Goal: Register for event/course

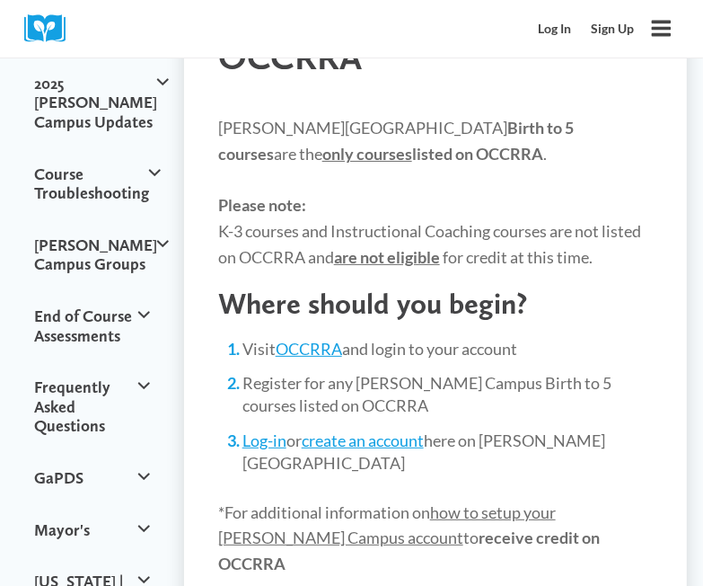
scroll to position [208, 0]
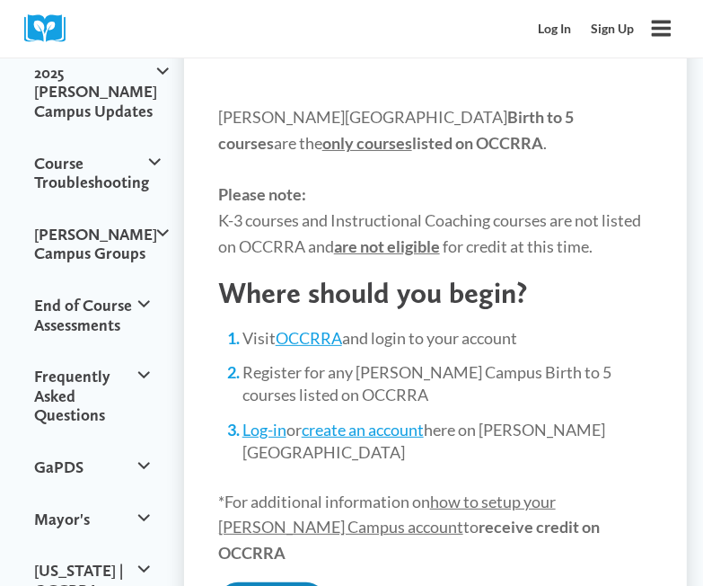
click at [309, 334] on link "OCCRRA" at bounding box center [309, 338] width 66 height 20
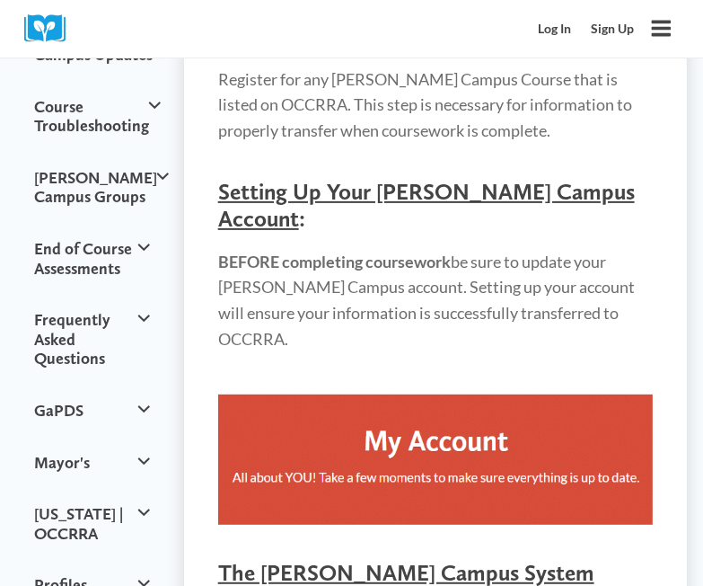
scroll to position [323, 0]
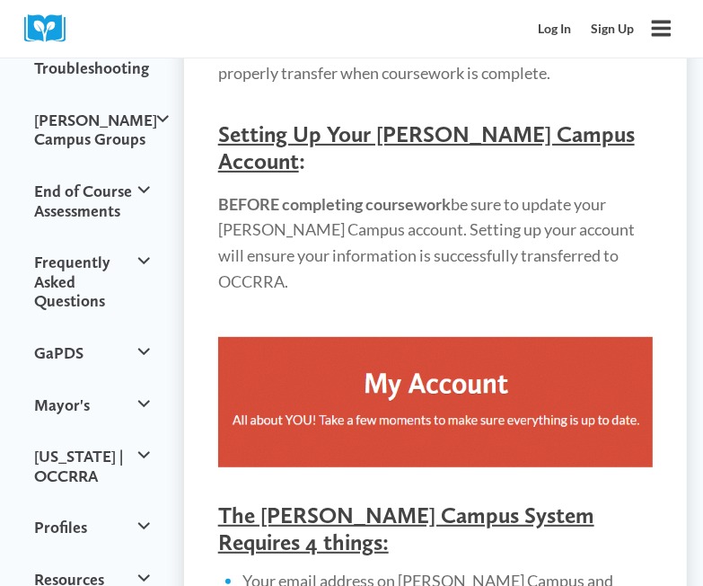
click at [478, 369] on img at bounding box center [435, 402] width 435 height 130
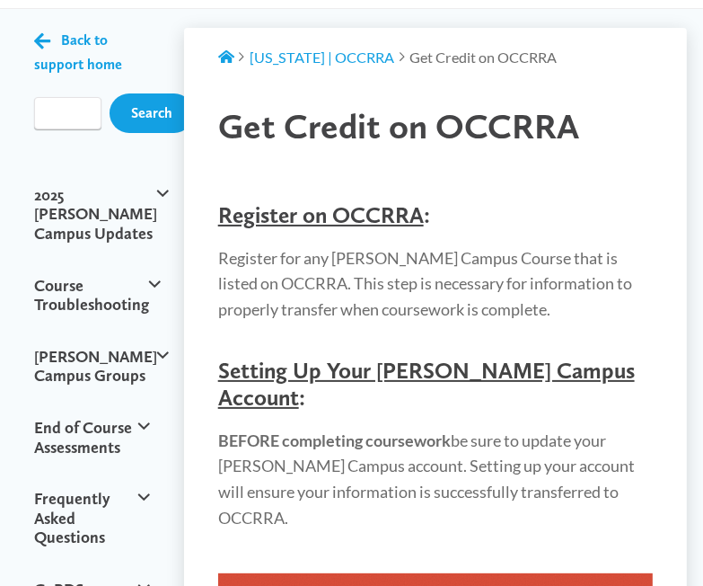
scroll to position [0, 0]
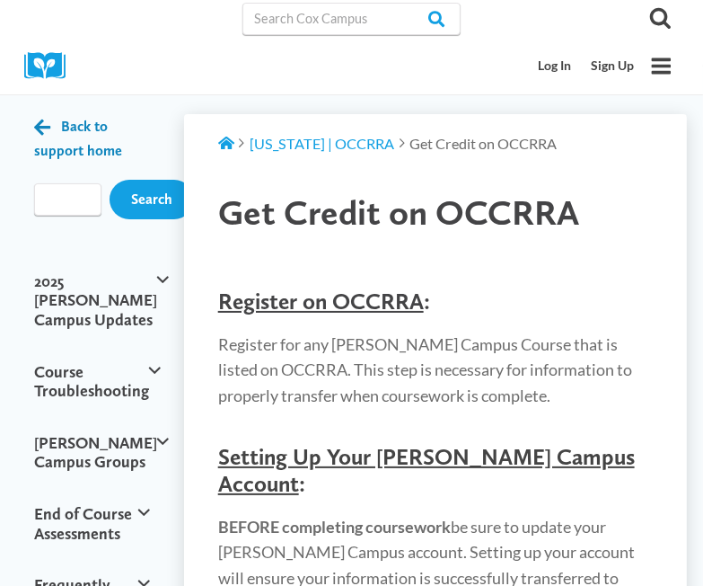
click at [45, 122] on icon at bounding box center [42, 127] width 16 height 19
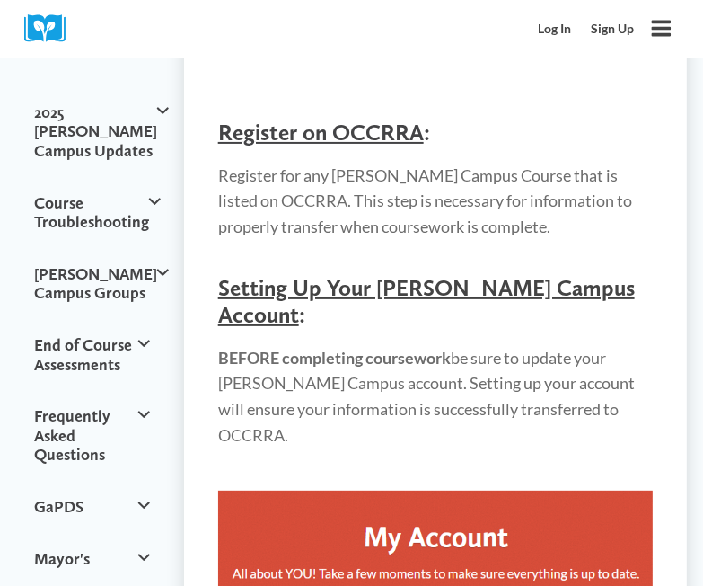
scroll to position [142, 0]
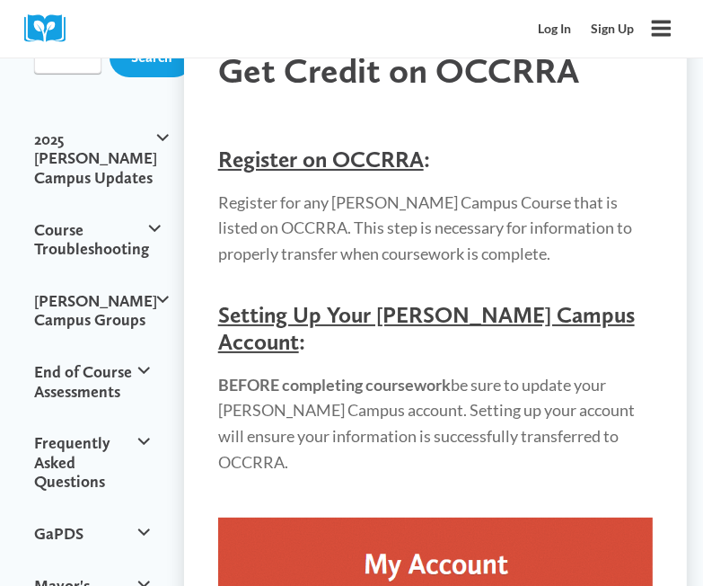
click at [439, 526] on img at bounding box center [435, 582] width 435 height 130
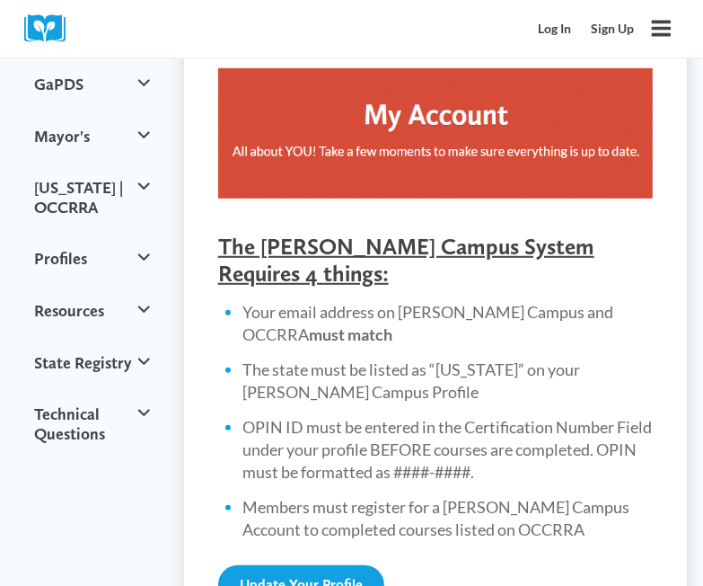
scroll to position [589, 0]
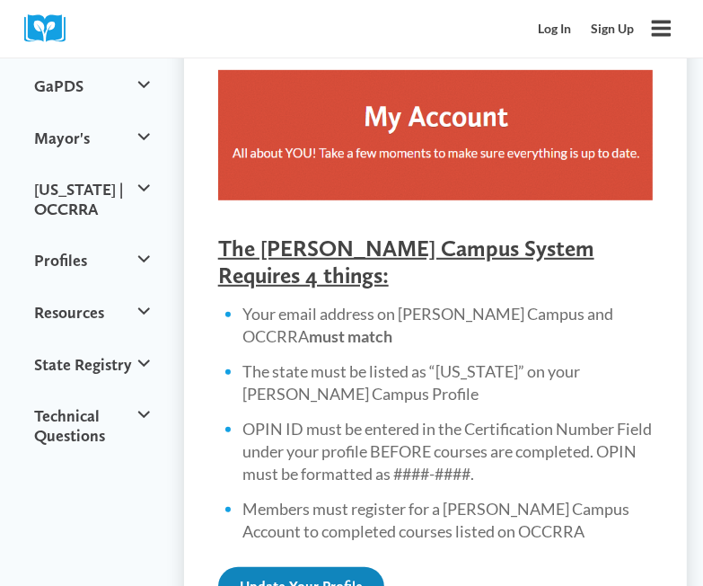
click at [300, 567] on link "Update Your Profile" at bounding box center [301, 587] width 166 height 40
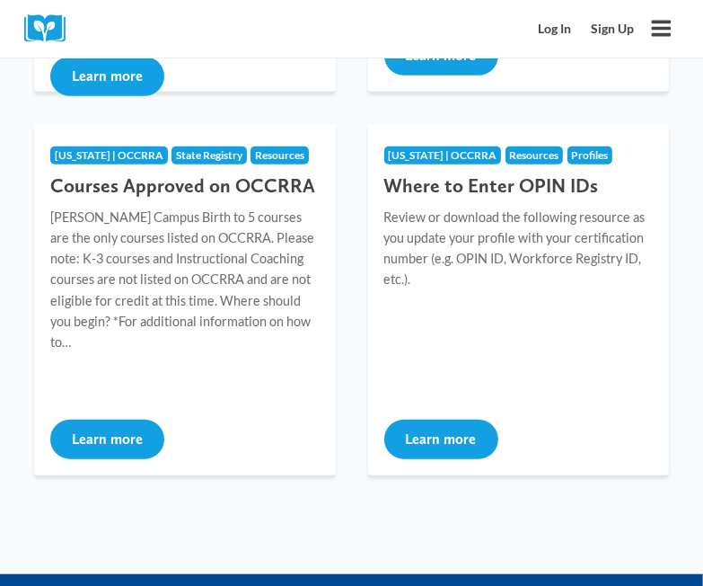
scroll to position [569, 0]
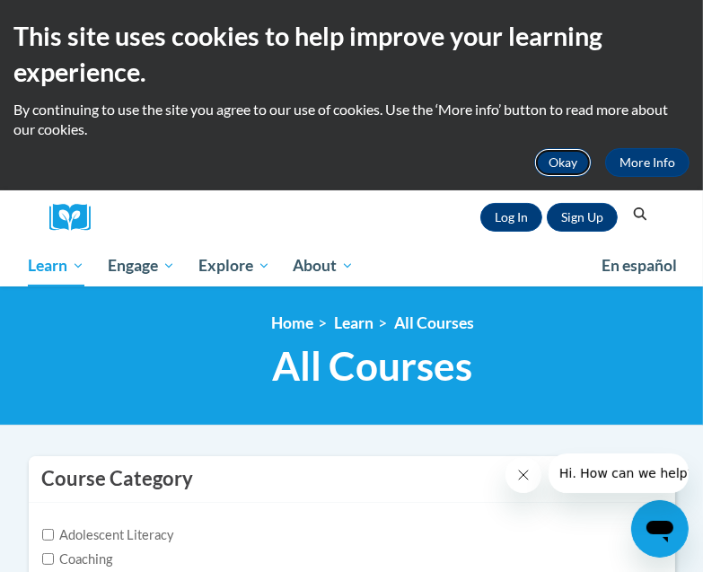
click at [570, 157] on button "Okay" at bounding box center [563, 162] width 57 height 29
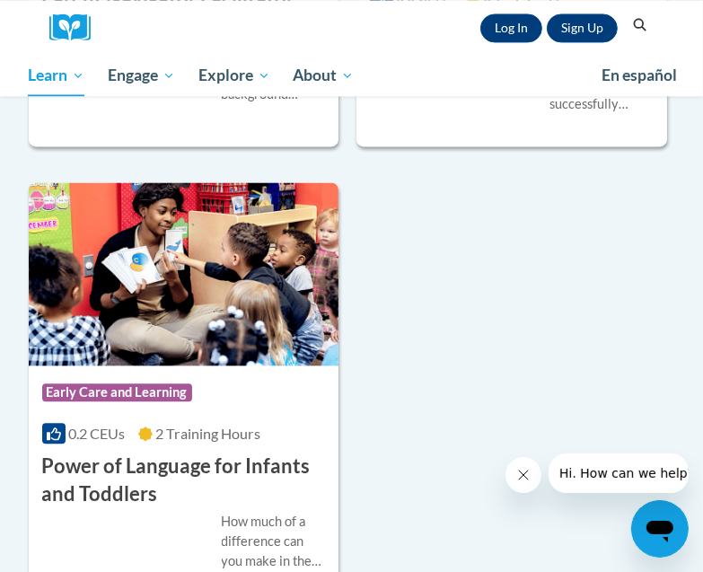
scroll to position [6116, 0]
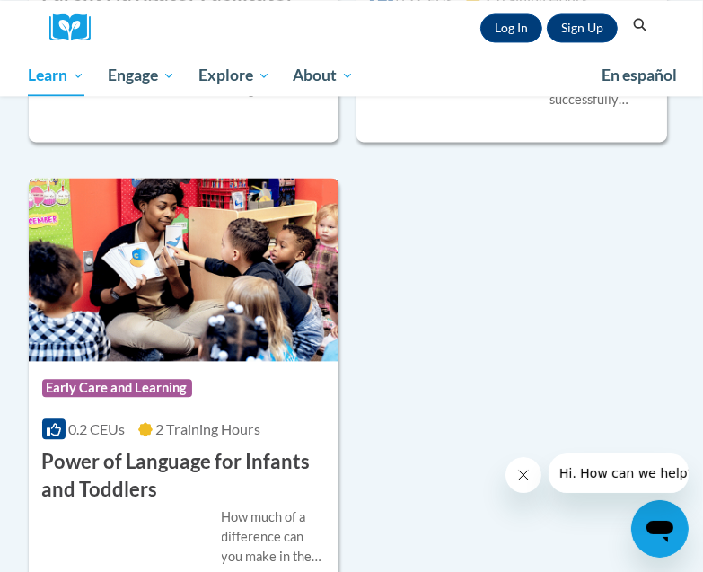
click at [119, 526] on div "How much of a difference can you make in the life of a child just by talking? A…" at bounding box center [184, 537] width 284 height 59
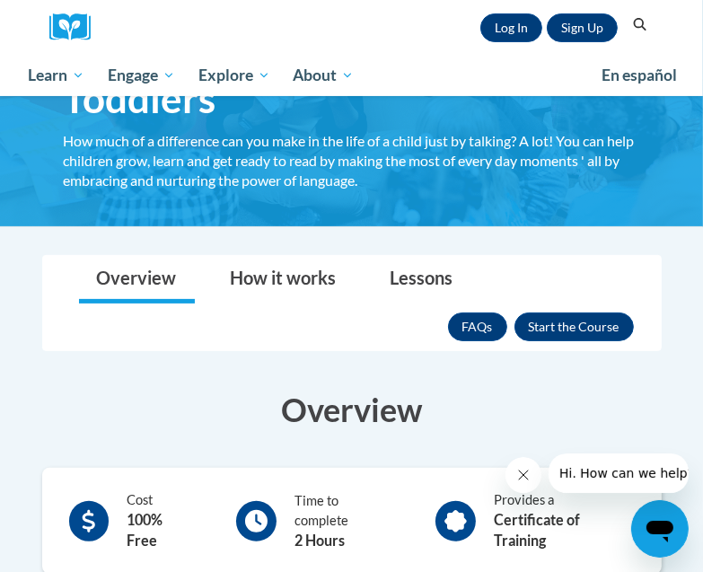
scroll to position [159, 0]
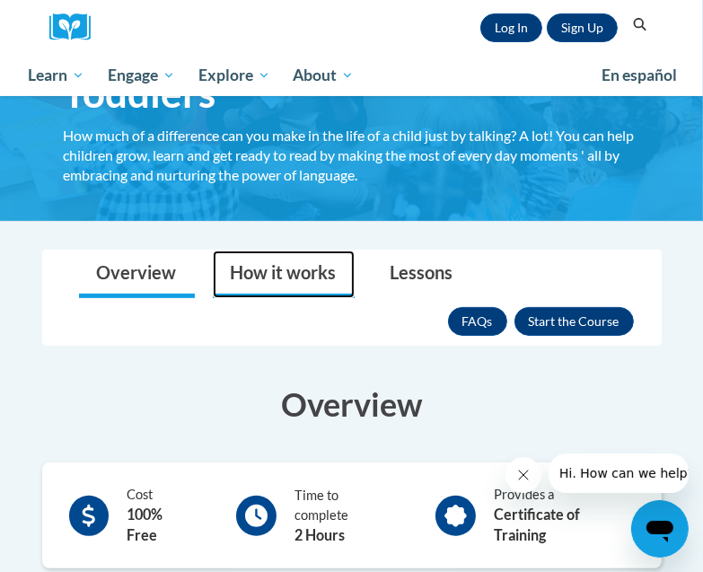
click at [283, 272] on link "How it works" at bounding box center [284, 275] width 142 height 48
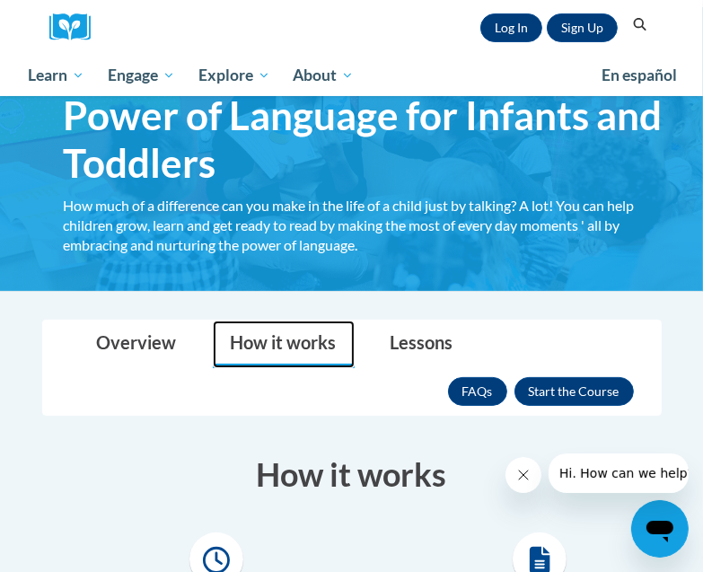
scroll to position [104, 0]
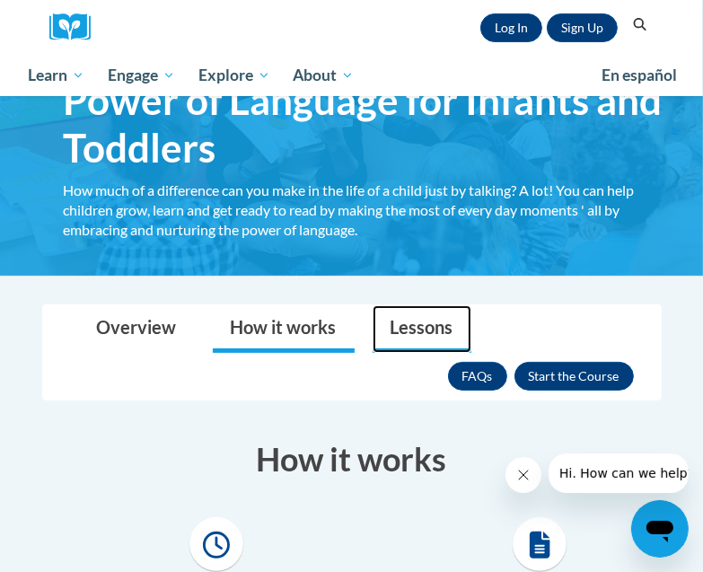
click at [419, 323] on link "Lessons" at bounding box center [422, 329] width 99 height 48
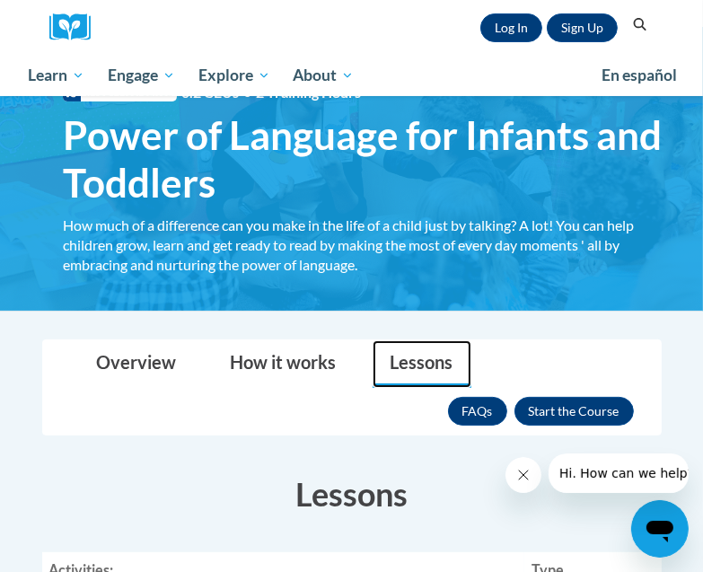
scroll to position [84, 0]
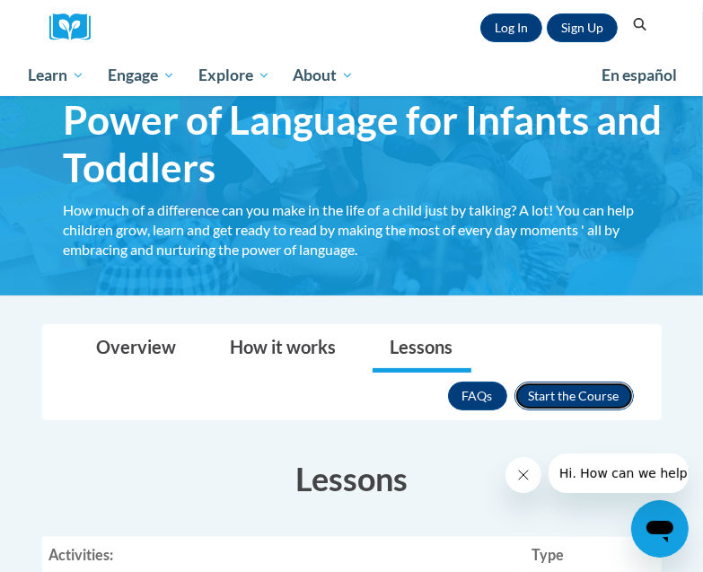
click at [574, 390] on button "Enroll" at bounding box center [574, 396] width 119 height 29
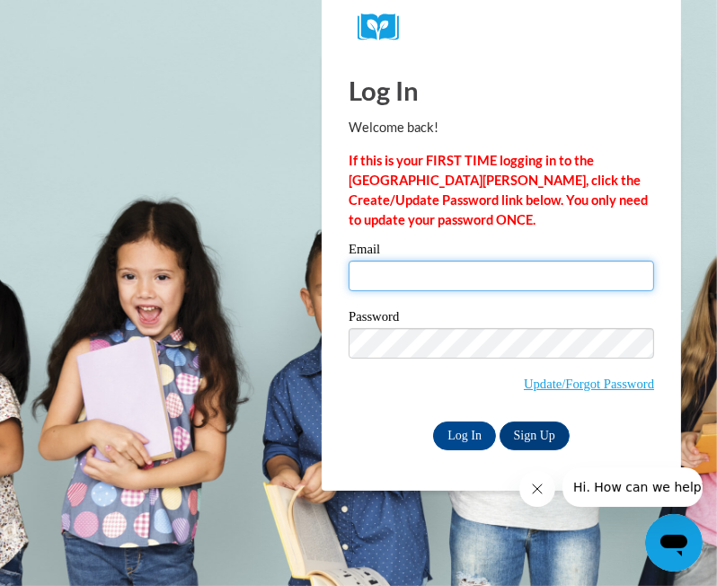
click at [398, 274] on input "Email" at bounding box center [501, 276] width 305 height 31
type input "[EMAIL_ADDRESS][DOMAIN_NAME]"
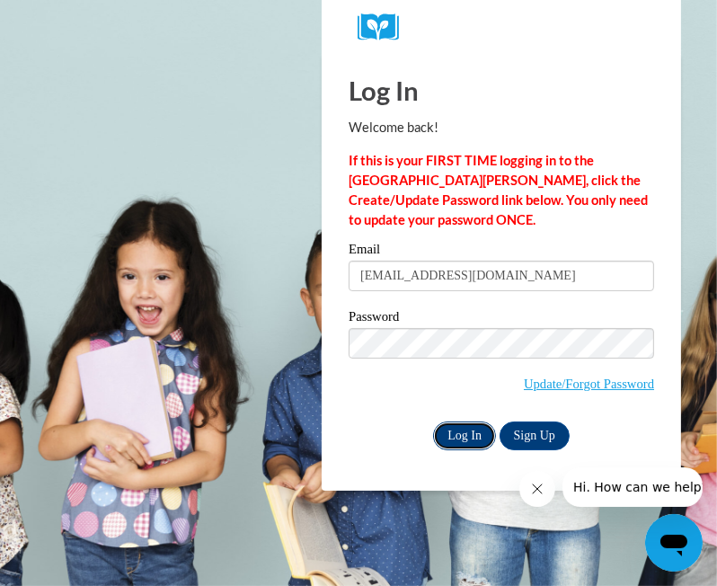
click at [462, 430] on input "Log In" at bounding box center [464, 435] width 63 height 29
click at [456, 429] on input "Log In" at bounding box center [464, 435] width 63 height 29
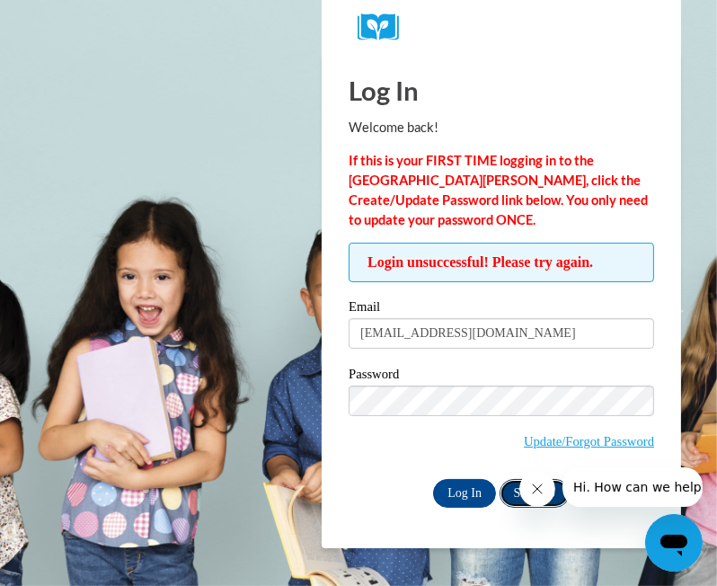
click at [515, 489] on link "Sign Up" at bounding box center [535, 493] width 70 height 29
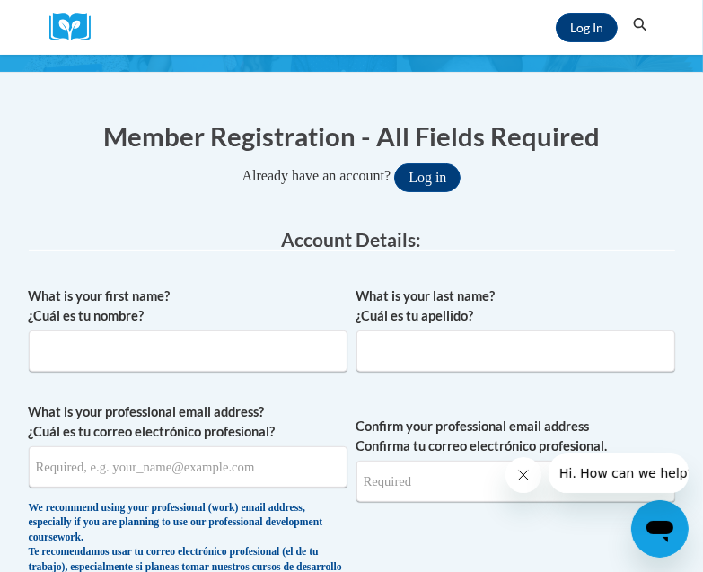
scroll to position [160, 0]
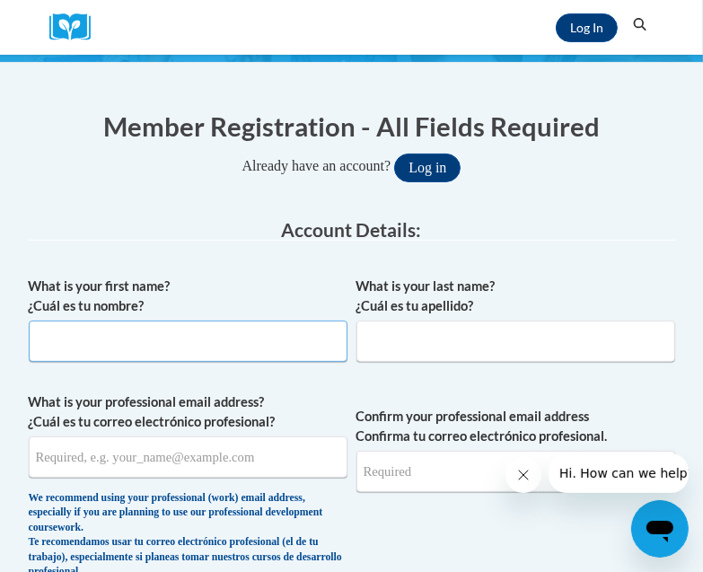
click at [85, 343] on input "What is your first name? ¿Cuál es tu nombre?" at bounding box center [188, 341] width 319 height 41
type input "Cheryl"
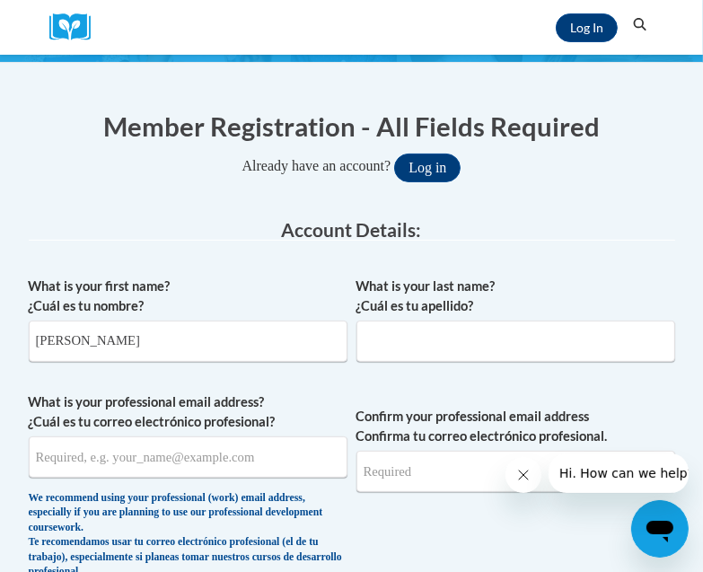
type input "Edmondson"
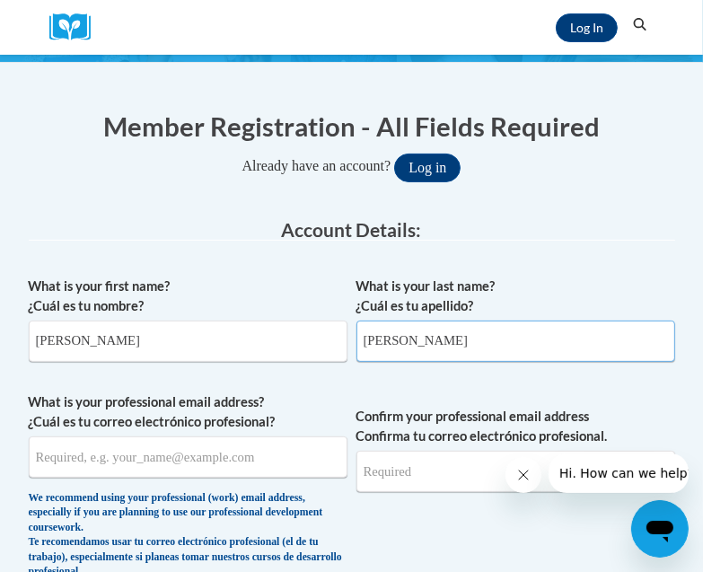
type input "[EMAIL_ADDRESS][DOMAIN_NAME]"
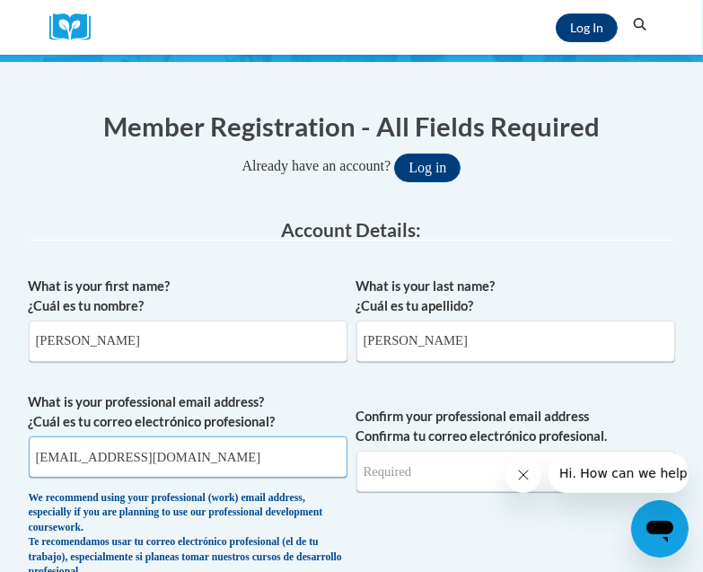
type input "[EMAIL_ADDRESS][DOMAIN_NAME]"
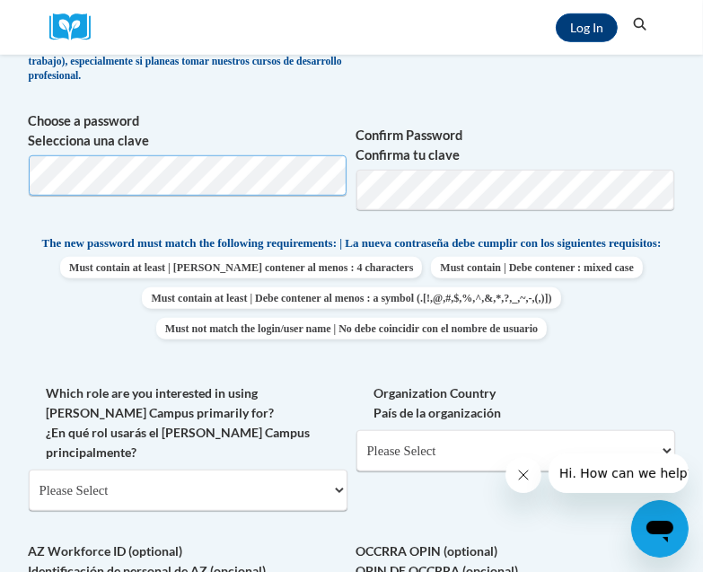
scroll to position [657, 0]
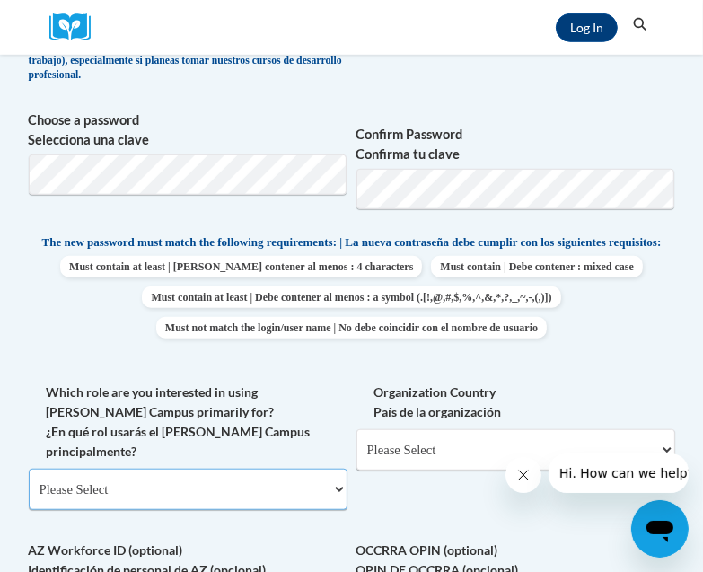
click at [341, 481] on select "Please Select College/University | Colegio/Universidad Community/Nonprofit Part…" at bounding box center [188, 489] width 319 height 41
select select "fbf2d438-af2f-41f8-98f1-81c410e29de3"
click at [29, 469] on select "Please Select College/University | Colegio/Universidad Community/Nonprofit Part…" at bounding box center [188, 489] width 319 height 41
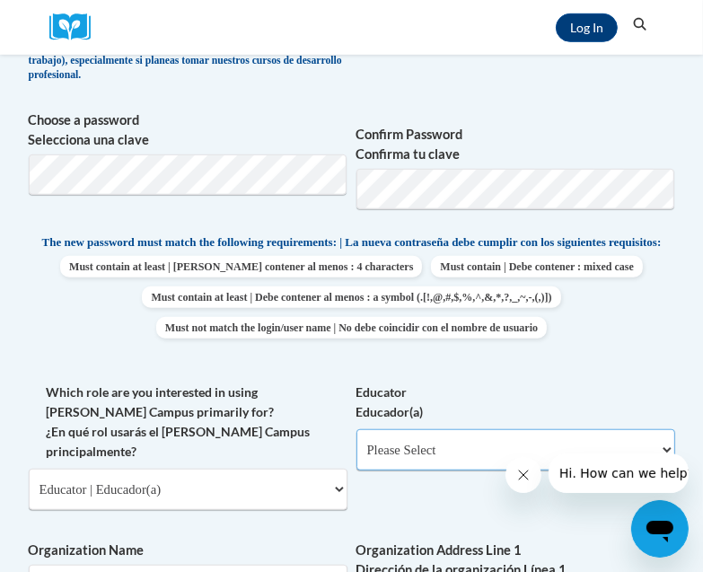
click at [462, 459] on select "Please Select Early Learning/Daycare Teacher/Family Home Care Provider | Maestr…" at bounding box center [516, 449] width 319 height 41
select select "d5fdb05a-b36c-4d60-97fa-9afceda7e903"
click at [357, 442] on select "Please Select Early Learning/Daycare Teacher/Family Home Care Provider | Maestr…" at bounding box center [516, 449] width 319 height 41
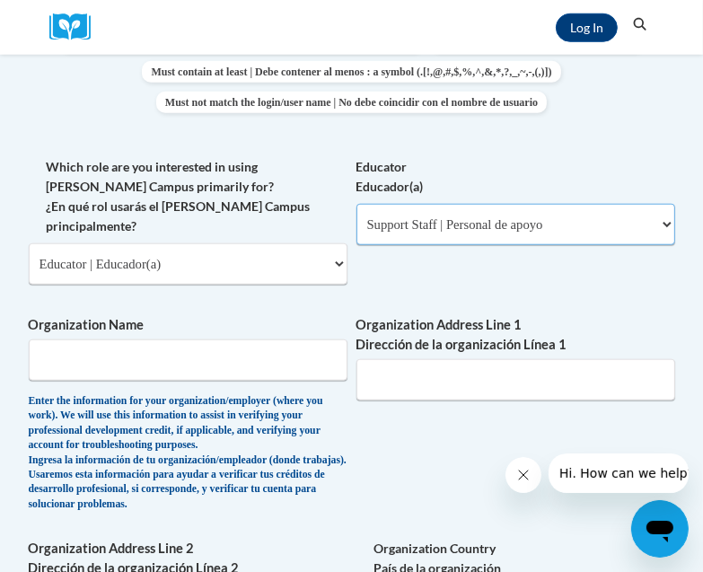
scroll to position [904, 0]
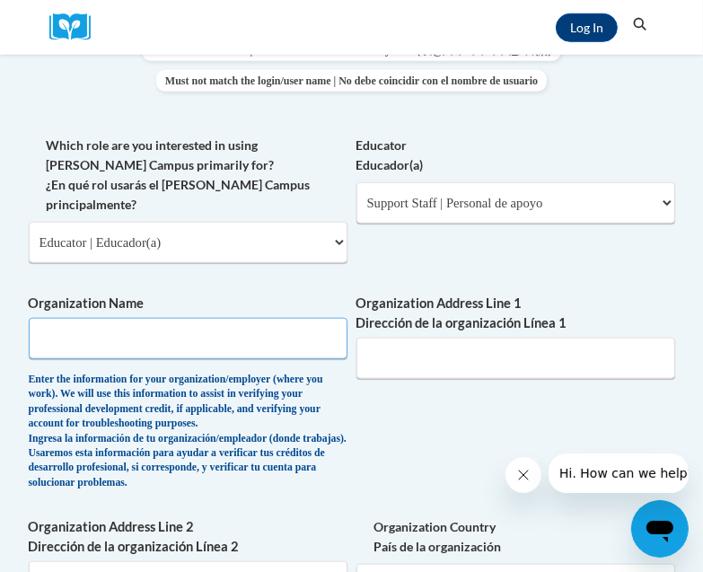
click at [169, 338] on input "Organization Name" at bounding box center [188, 338] width 319 height 41
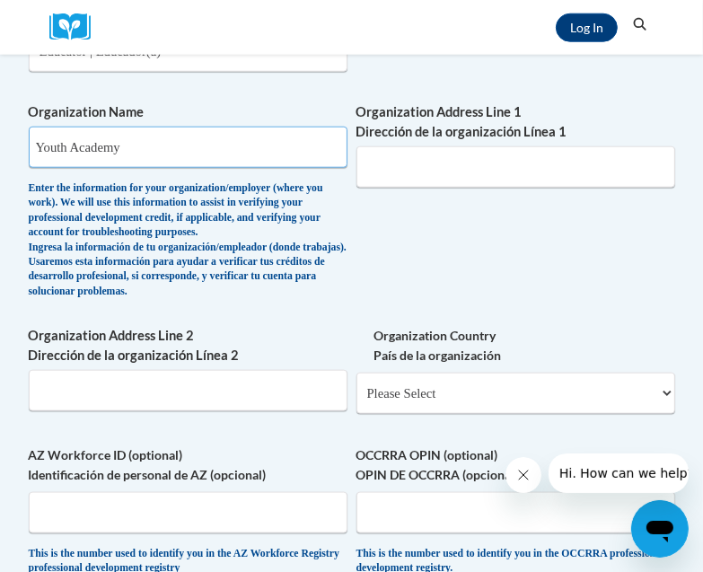
scroll to position [1100, 0]
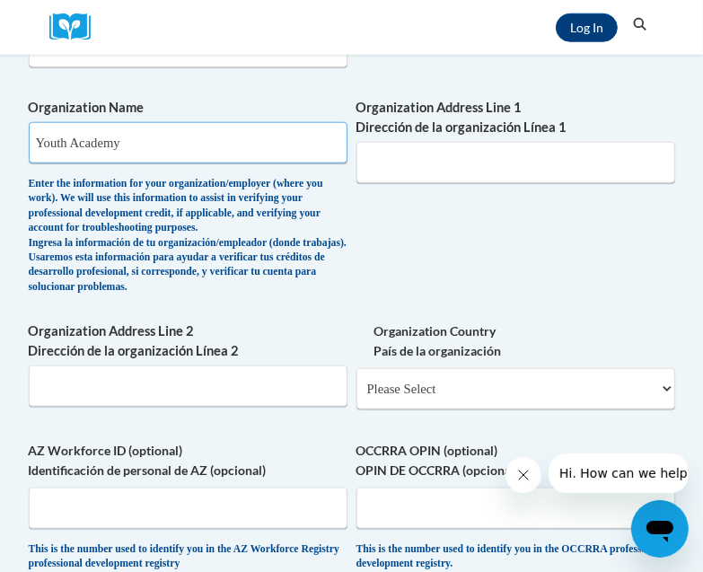
type input "Youth Academy"
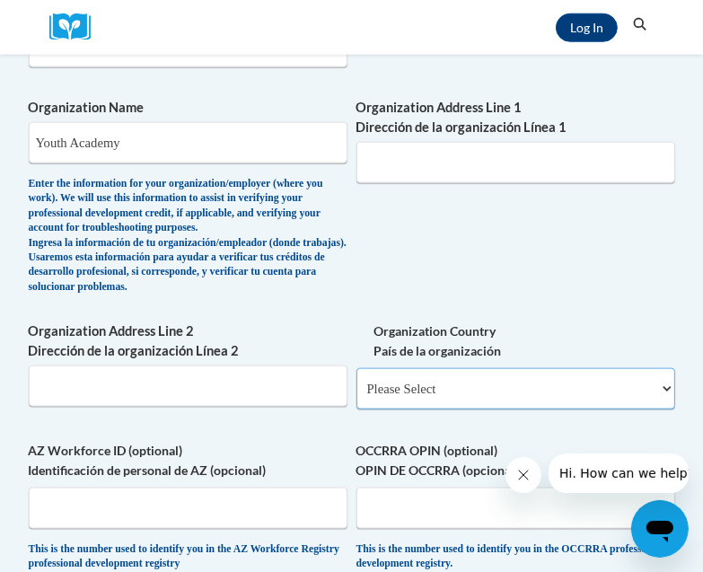
click at [659, 410] on select "Please Select United States | Estados Unidos Outside of the United States | Fue…" at bounding box center [516, 388] width 319 height 41
select select "ad49bcad-a171-4b2e-b99c-48b446064914"
click at [357, 392] on select "Please Select United States | Estados Unidos Outside of the United States | Fue…" at bounding box center [516, 388] width 319 height 41
select select
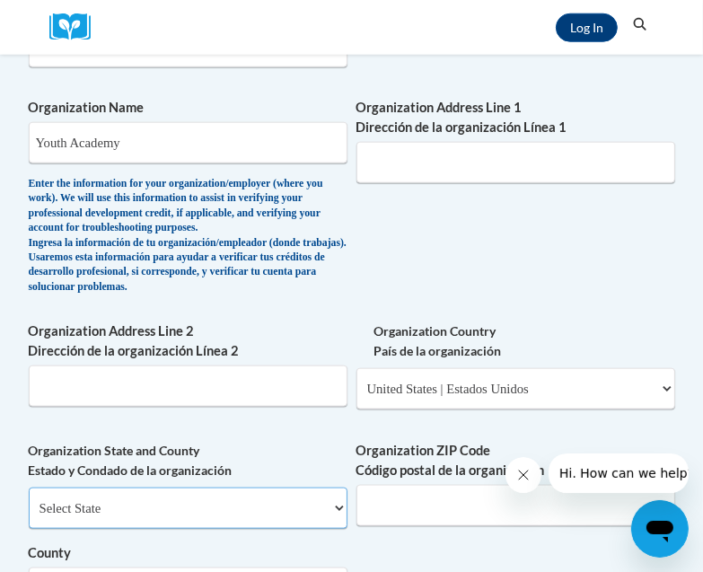
click at [335, 528] on select "Select State Alabama Alaska Arizona Arkansas California Colorado Connecticut De…" at bounding box center [188, 508] width 319 height 41
select select "Ohio"
click at [29, 510] on select "Select State Alabama Alaska Arizona Arkansas California Colorado Connecticut De…" at bounding box center [188, 508] width 319 height 41
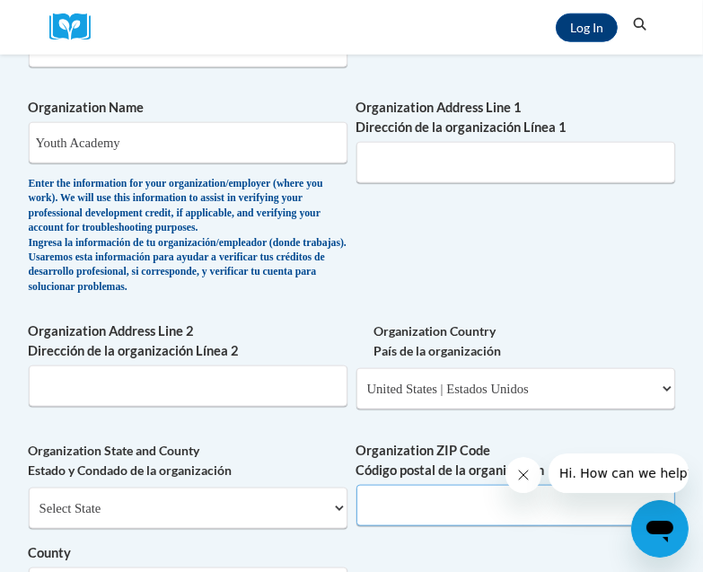
click at [408, 526] on input "Organization ZIP Code Código postal de la organización" at bounding box center [516, 505] width 319 height 41
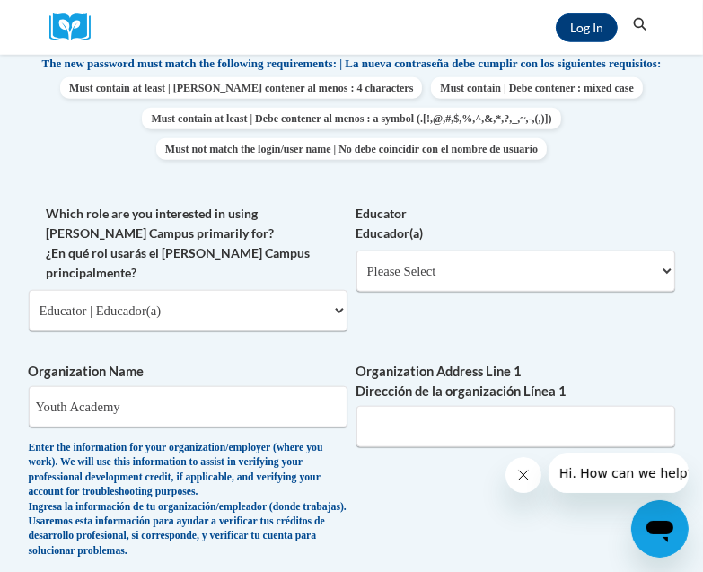
scroll to position [863, 0]
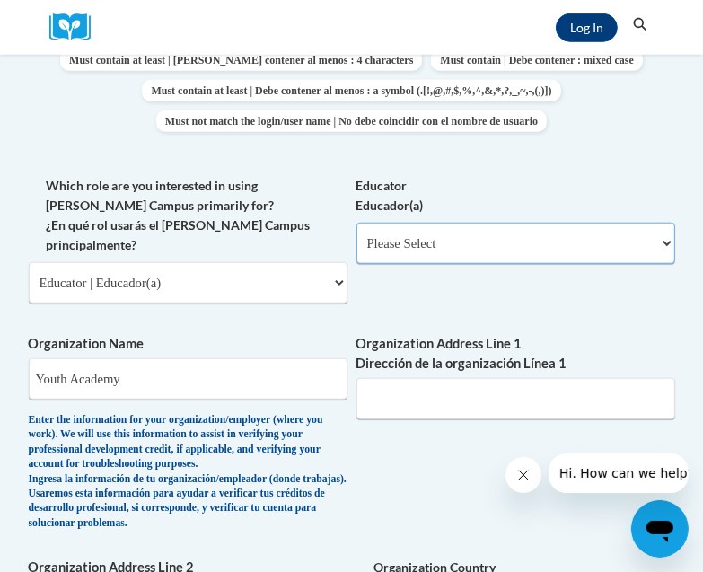
click at [664, 254] on select "Please Select Early Learning/Daycare Teacher/Family Home Care Provider | Maestr…" at bounding box center [516, 243] width 319 height 41
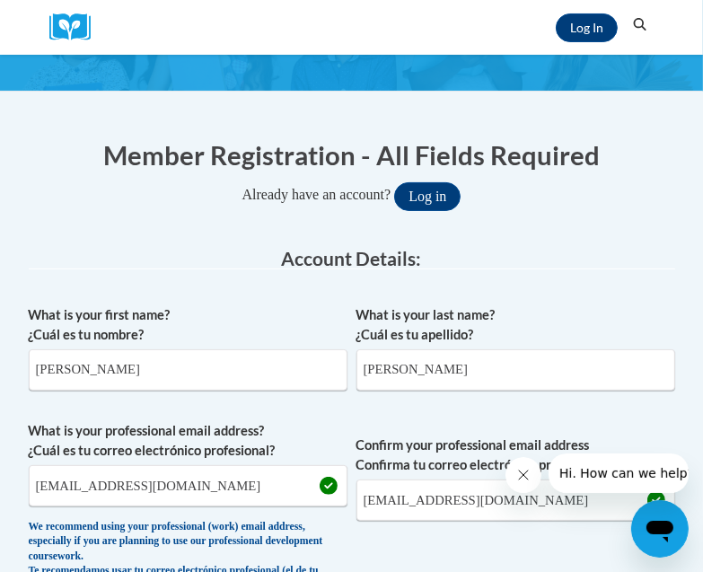
scroll to position [0, 0]
